Goal: Use online tool/utility

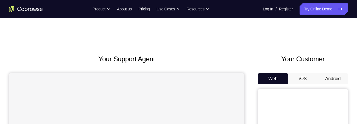
click at [339, 78] on button "Android" at bounding box center [333, 78] width 30 height 11
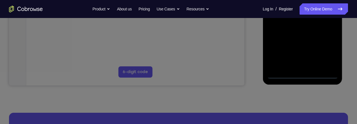
scroll to position [178, 0]
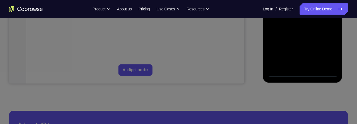
click at [303, 73] on icon at bounding box center [178, 8] width 357 height 232
click at [347, 49] on icon at bounding box center [178, 8] width 357 height 232
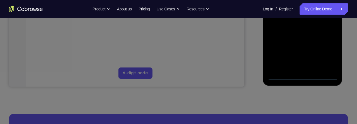
scroll to position [177, 0]
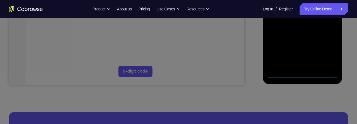
click at [303, 74] on icon at bounding box center [178, 9] width 357 height 230
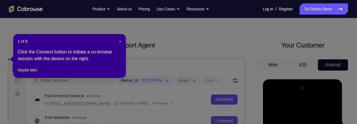
scroll to position [0, 0]
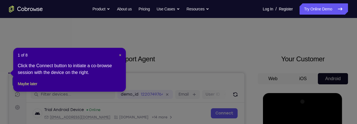
click at [345, 47] on icon at bounding box center [178, 62] width 357 height 124
click at [345, 48] on icon at bounding box center [178, 62] width 357 height 124
click at [344, 48] on icon at bounding box center [178, 62] width 357 height 124
click at [345, 48] on icon at bounding box center [178, 62] width 357 height 124
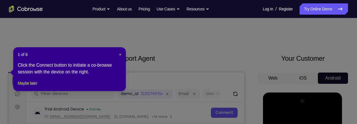
scroll to position [1, 0]
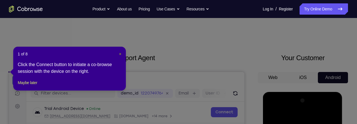
click at [120, 55] on span "×" at bounding box center [120, 54] width 2 height 5
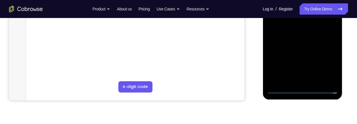
scroll to position [162, 0]
click at [303, 88] on div at bounding box center [302, 14] width 71 height 158
click at [298, 76] on div at bounding box center [302, 14] width 71 height 158
click at [333, 79] on div at bounding box center [302, 14] width 71 height 158
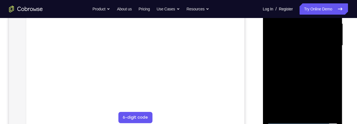
scroll to position [129, 0]
click at [311, 28] on div at bounding box center [302, 47] width 71 height 158
click at [287, 74] on div at bounding box center [302, 47] width 71 height 158
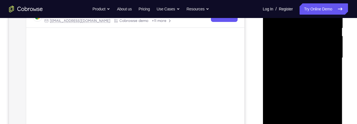
scroll to position [119, 0]
click at [333, 37] on div at bounding box center [302, 58] width 71 height 158
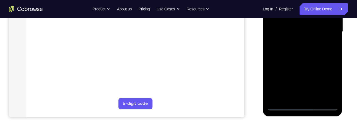
scroll to position [145, 0]
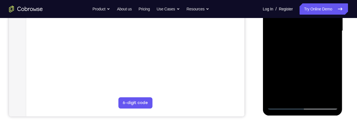
click at [323, 54] on div at bounding box center [302, 31] width 71 height 158
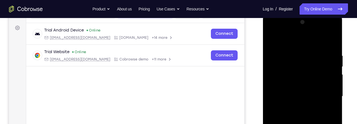
scroll to position [77, 0]
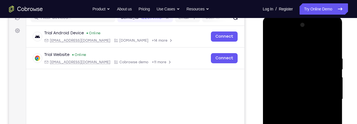
click at [316, 66] on div at bounding box center [302, 100] width 71 height 158
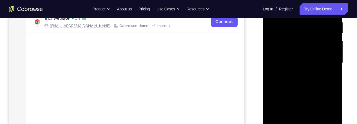
scroll to position [116, 0]
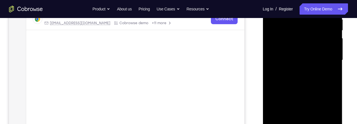
click at [301, 69] on div at bounding box center [302, 60] width 71 height 158
click at [332, 86] on div at bounding box center [302, 60] width 71 height 158
click at [332, 87] on div at bounding box center [302, 60] width 71 height 158
click at [316, 68] on div at bounding box center [302, 60] width 71 height 158
click at [289, 87] on div at bounding box center [302, 60] width 71 height 158
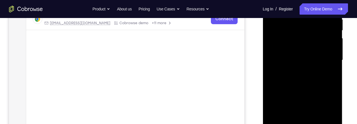
click at [319, 70] on div at bounding box center [302, 60] width 71 height 158
click at [288, 88] on div at bounding box center [302, 60] width 71 height 158
click at [289, 87] on div at bounding box center [302, 60] width 71 height 158
click at [288, 88] on div at bounding box center [302, 60] width 71 height 158
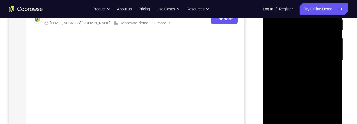
click at [288, 88] on div at bounding box center [302, 60] width 71 height 158
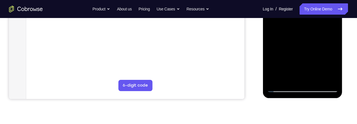
scroll to position [173, 0]
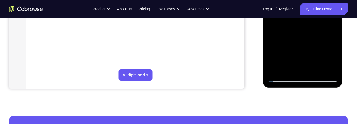
click at [284, 78] on div at bounding box center [302, 3] width 71 height 158
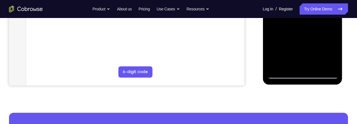
scroll to position [177, 0]
click at [283, 75] on div at bounding box center [302, 0] width 71 height 158
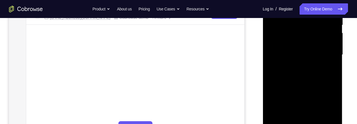
scroll to position [117, 0]
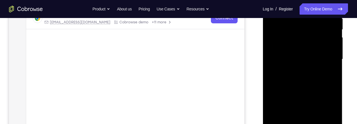
click at [315, 48] on div at bounding box center [302, 60] width 71 height 158
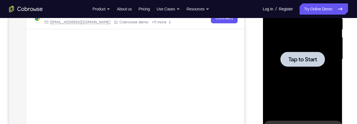
click at [315, 60] on span "Tap to Start" at bounding box center [302, 60] width 29 height 6
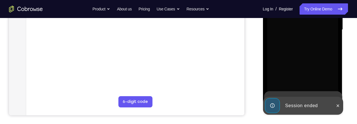
scroll to position [150, 0]
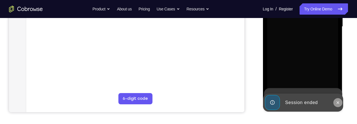
click at [339, 104] on icon at bounding box center [337, 103] width 5 height 5
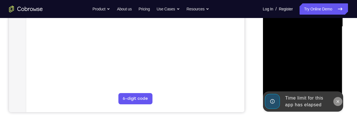
click at [338, 102] on icon at bounding box center [337, 101] width 5 height 5
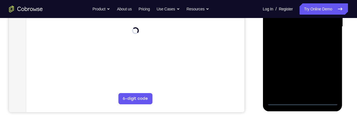
click at [303, 101] on div at bounding box center [302, 27] width 71 height 158
click at [307, 92] on div at bounding box center [302, 27] width 71 height 158
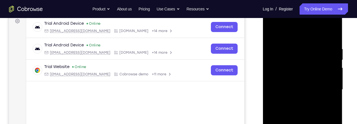
scroll to position [86, 0]
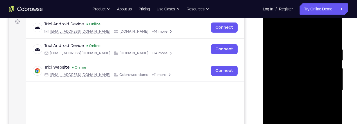
click at [286, 23] on div at bounding box center [302, 91] width 71 height 158
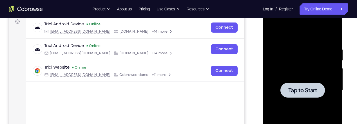
click at [315, 88] on span "Tap to Start" at bounding box center [302, 91] width 29 height 6
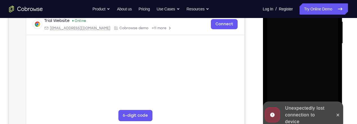
scroll to position [135, 0]
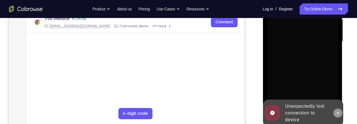
click at [339, 115] on icon at bounding box center [337, 113] width 5 height 5
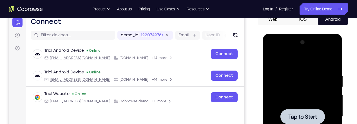
scroll to position [60, 0]
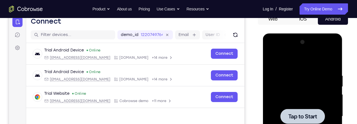
click at [313, 117] on span "Tap to Start" at bounding box center [302, 117] width 29 height 6
click at [316, 111] on div at bounding box center [302, 116] width 45 height 15
click at [317, 110] on div at bounding box center [302, 116] width 45 height 15
click at [317, 109] on div at bounding box center [302, 116] width 45 height 15
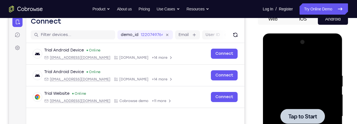
click at [317, 110] on div at bounding box center [302, 116] width 45 height 15
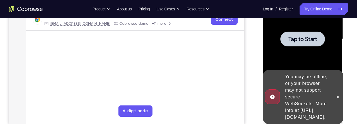
scroll to position [139, 0]
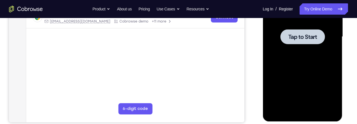
click at [320, 38] on div at bounding box center [302, 36] width 45 height 15
click at [317, 36] on div at bounding box center [302, 36] width 45 height 15
click at [319, 35] on div at bounding box center [302, 36] width 45 height 15
click at [320, 37] on div at bounding box center [302, 36] width 45 height 15
click at [322, 36] on div at bounding box center [302, 36] width 45 height 15
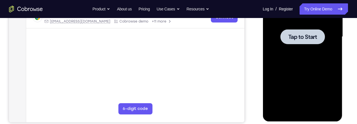
click at [321, 37] on div at bounding box center [302, 36] width 45 height 15
click at [243, 79] on main "demo_id 1220749764 1220749764 Email User ID Device ID Device name 6-digit code …" at bounding box center [135, 41] width 218 height 189
click at [301, 38] on span "Tap to Start" at bounding box center [302, 37] width 29 height 6
click at [306, 36] on span "Tap to Start" at bounding box center [302, 37] width 29 height 6
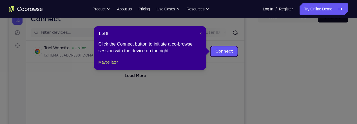
scroll to position [61, 0]
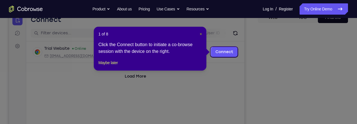
click at [201, 34] on span "×" at bounding box center [201, 34] width 2 height 5
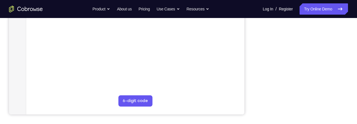
scroll to position [138, 0]
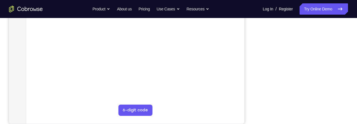
click at [257, 36] on div "Your Support Agent Your Customer Web iOS Android" at bounding box center [178, 20] width 339 height 208
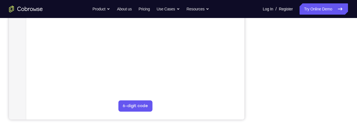
scroll to position [141, 0]
